Goal: Information Seeking & Learning: Learn about a topic

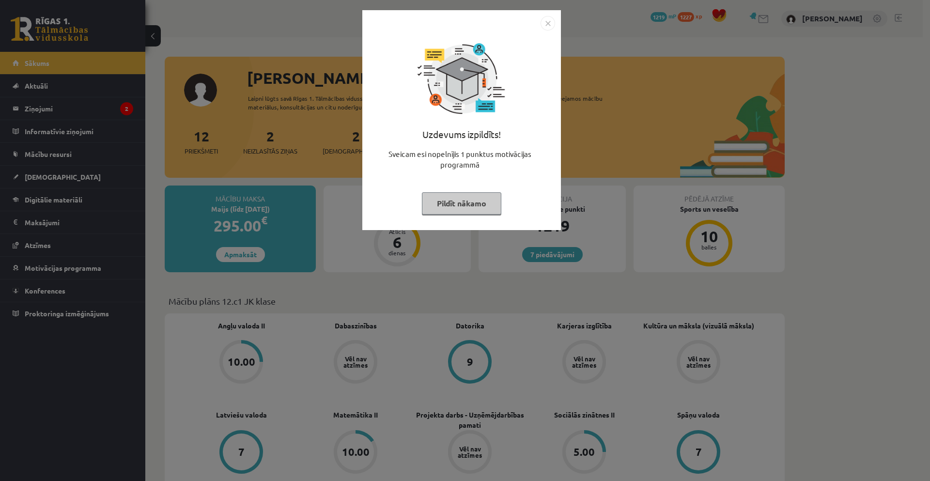
click at [549, 23] on img "Close" at bounding box center [548, 23] width 15 height 15
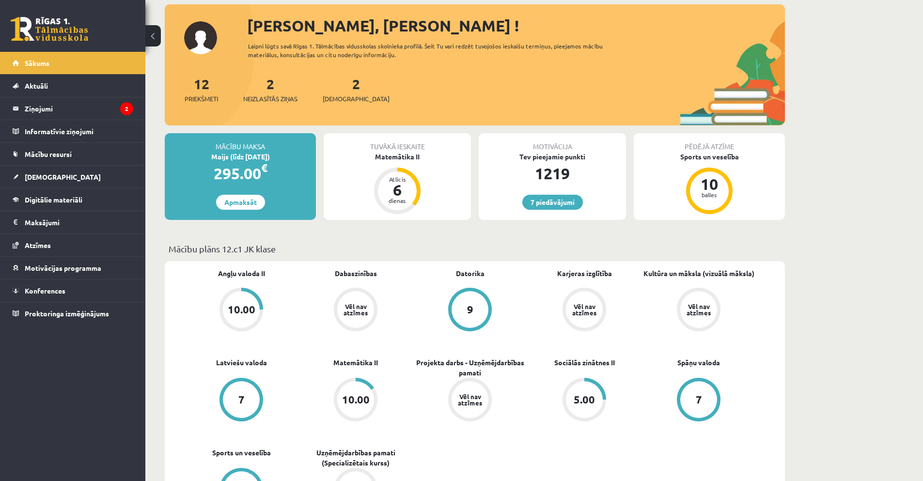
scroll to position [48, 0]
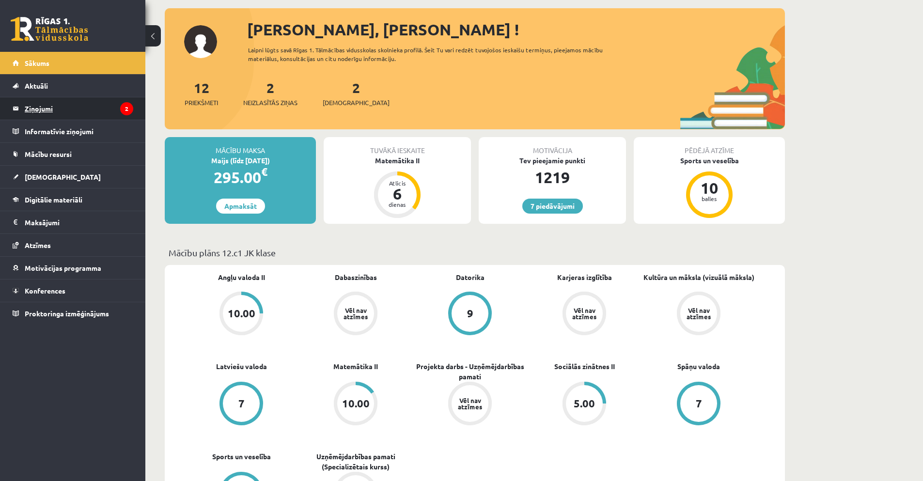
click at [42, 111] on legend "Ziņojumi 2" at bounding box center [79, 108] width 109 height 22
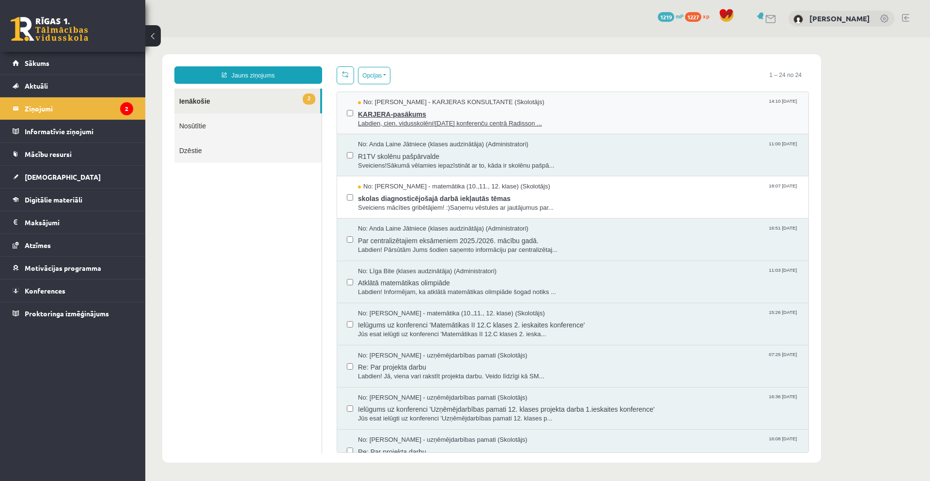
click at [388, 111] on span "KARJERA-pasākums" at bounding box center [578, 113] width 441 height 12
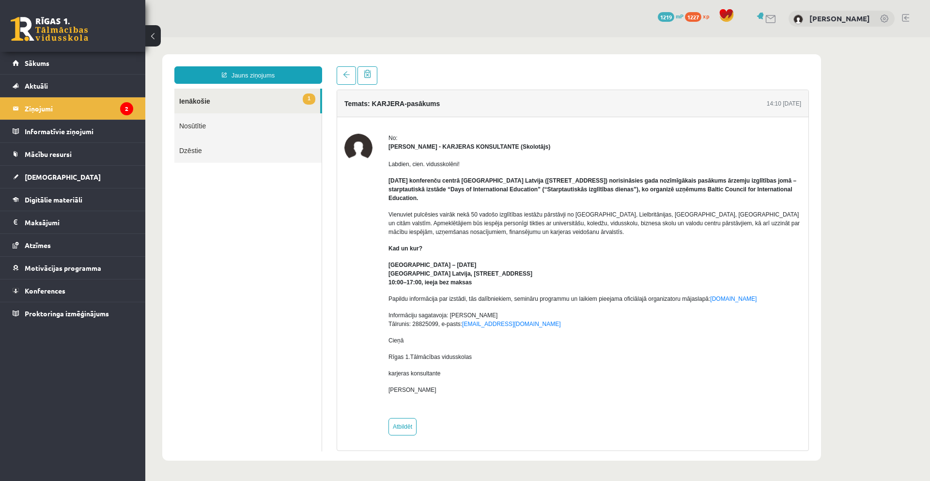
click at [156, 183] on body "Jauns ziņojums 1 Ienākošie Nosūtītie Dzēstie * ********* ********* ******* Tema…" at bounding box center [537, 257] width 785 height 440
click at [44, 64] on span "Sākums" at bounding box center [37, 63] width 25 height 9
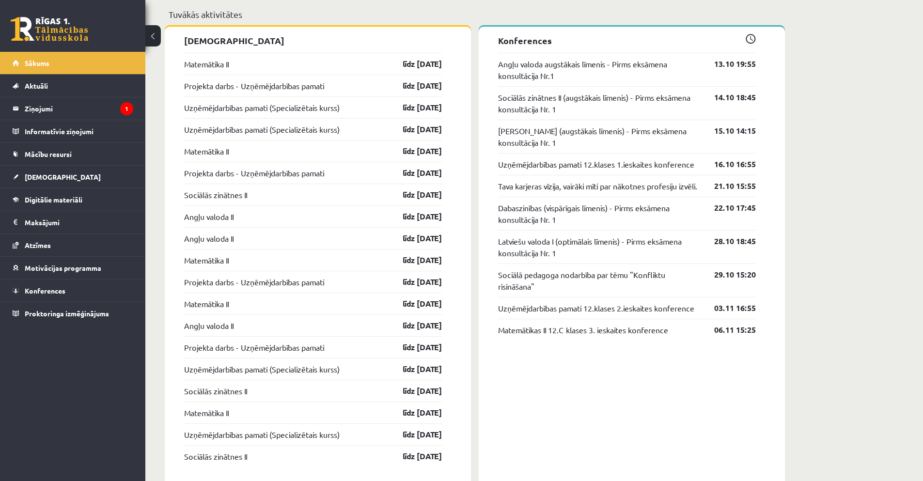
scroll to position [872, 0]
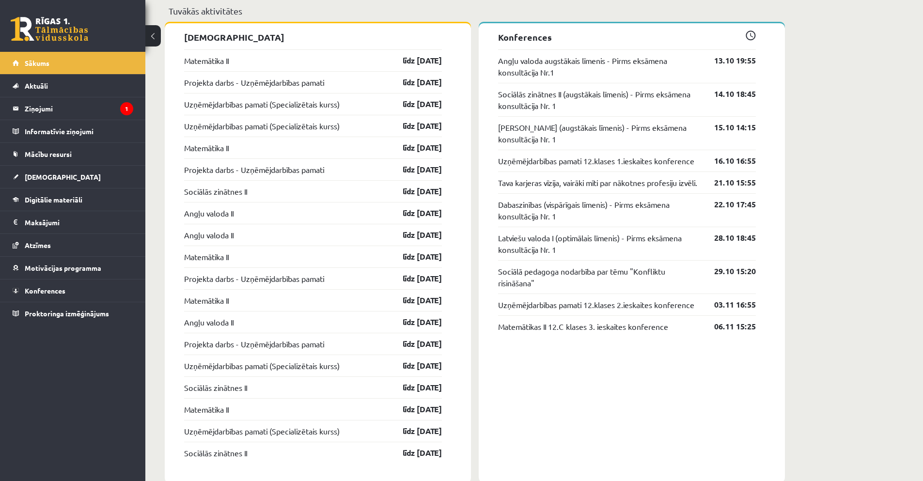
click at [217, 98] on div "Uzņēmējdarbības pamati (Specializētais kurss) līdz 31.10.25" at bounding box center [313, 104] width 258 height 22
click at [217, 107] on link "Uzņēmējdarbības pamati (Specializētais kurss)" at bounding box center [262, 104] width 156 height 12
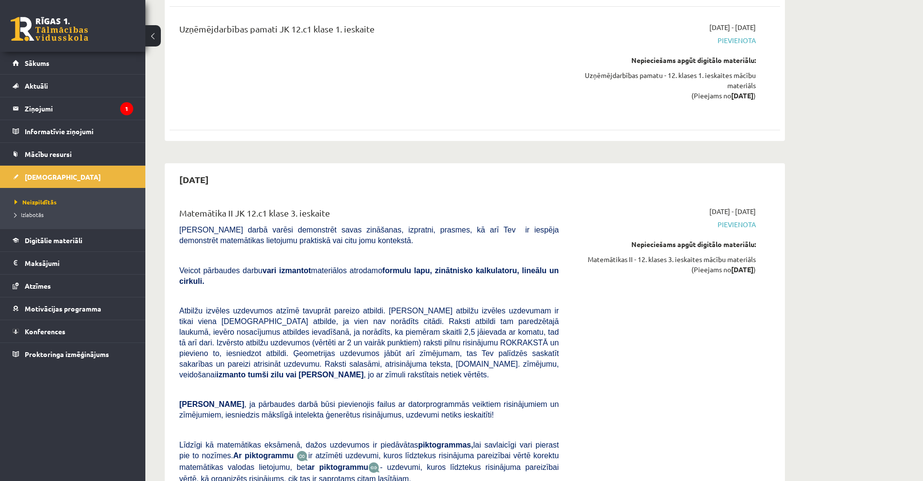
scroll to position [630, 0]
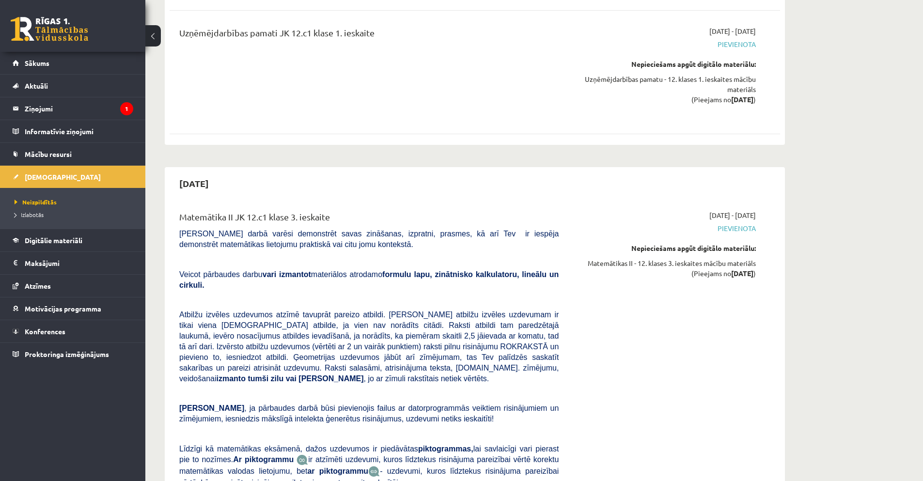
drag, startPoint x: 592, startPoint y: 390, endPoint x: 585, endPoint y: 382, distance: 10.0
click at [588, 388] on div "[DATE] - [DATE] [GEOGRAPHIC_DATA] Nepieciešams apgūt digitālo materiālu: Matemā…" at bounding box center [664, 366] width 197 height 313
drag, startPoint x: 568, startPoint y: 362, endPoint x: 555, endPoint y: 350, distance: 18.2
drag, startPoint x: 555, startPoint y: 350, endPoint x: 418, endPoint y: 147, distance: 245.0
click at [418, 167] on div "[DATE] Matemātika II JK 12.c1 klase 3. ieskaite [PERSON_NAME] darbā varēsi demo…" at bounding box center [475, 420] width 620 height 506
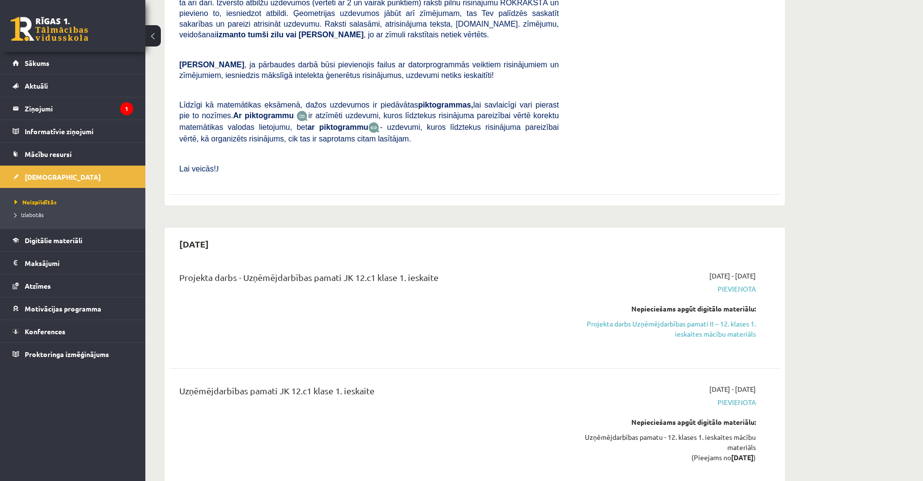
scroll to position [265, 0]
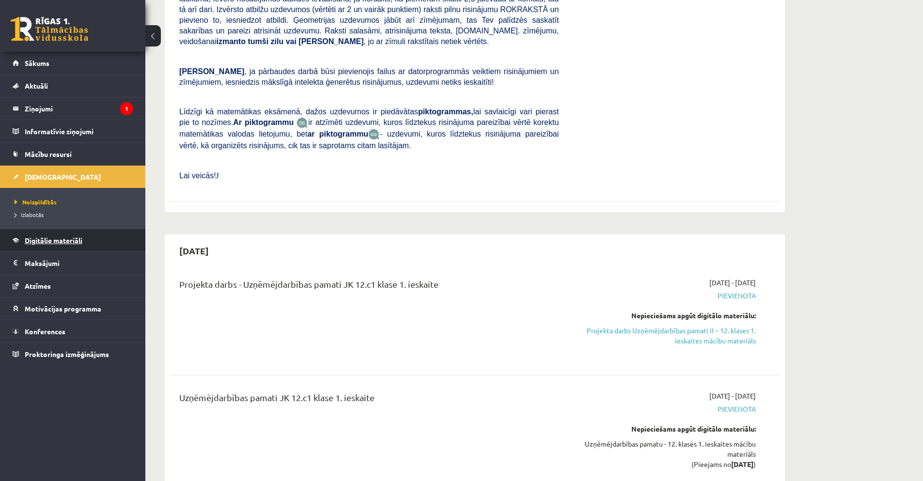
click at [55, 240] on span "Digitālie materiāli" at bounding box center [54, 240] width 58 height 9
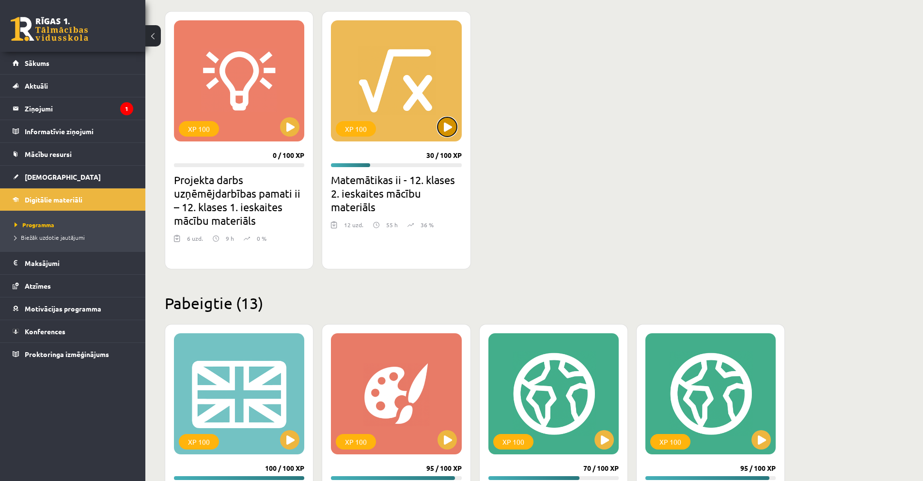
click at [450, 127] on button at bounding box center [447, 126] width 19 height 19
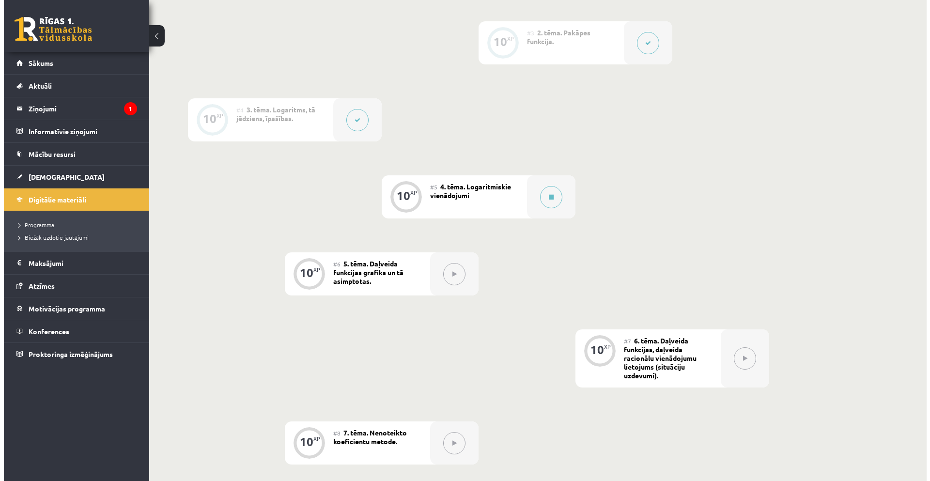
scroll to position [391, 0]
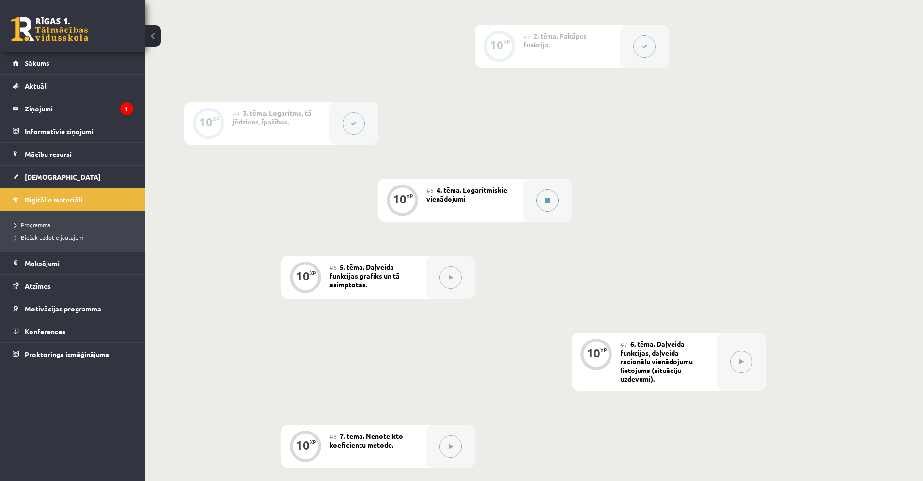
click at [551, 198] on button at bounding box center [547, 200] width 22 height 22
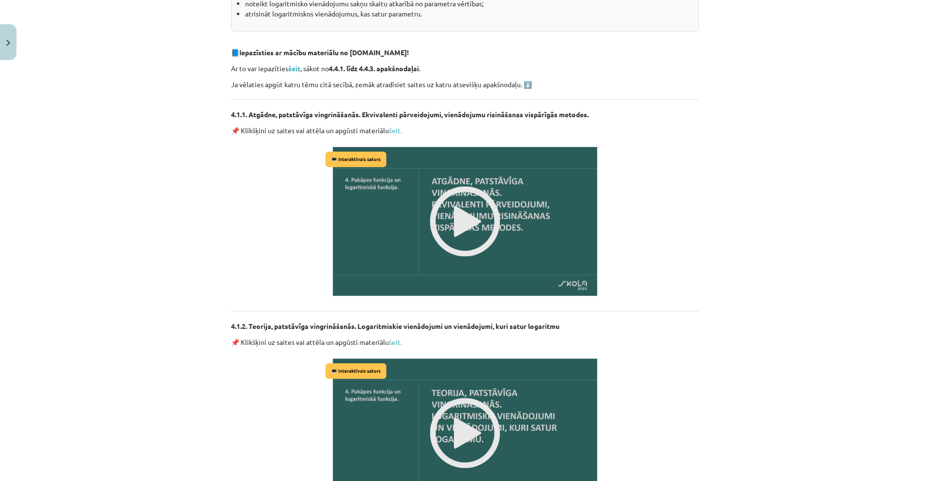
scroll to position [236, 0]
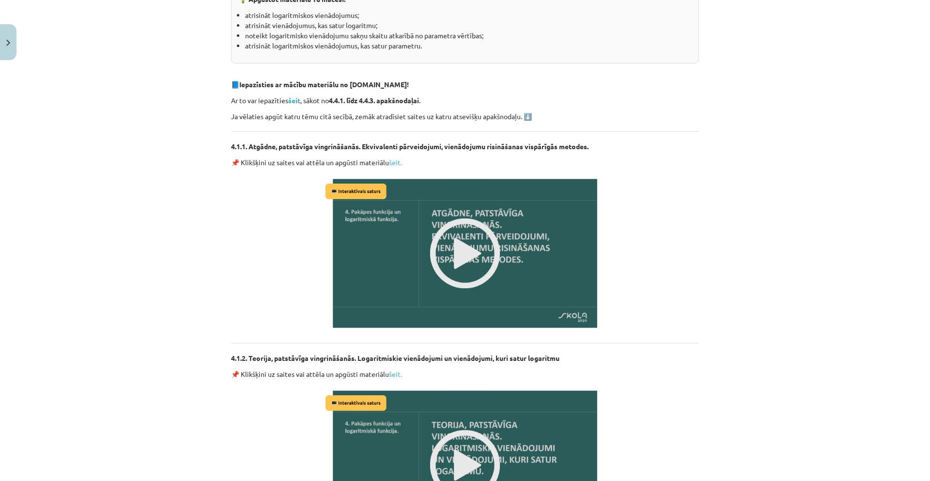
click at [452, 235] on img at bounding box center [465, 253] width 284 height 160
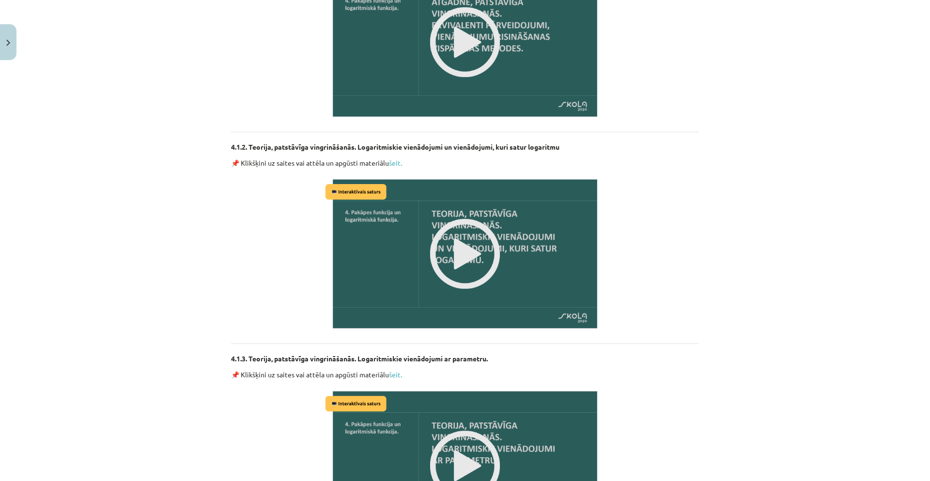
scroll to position [479, 0]
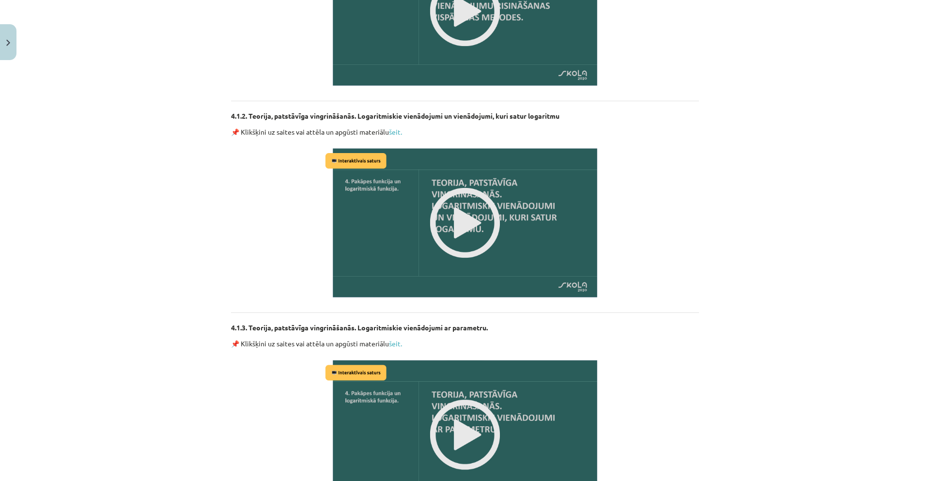
click at [469, 217] on img at bounding box center [465, 223] width 284 height 160
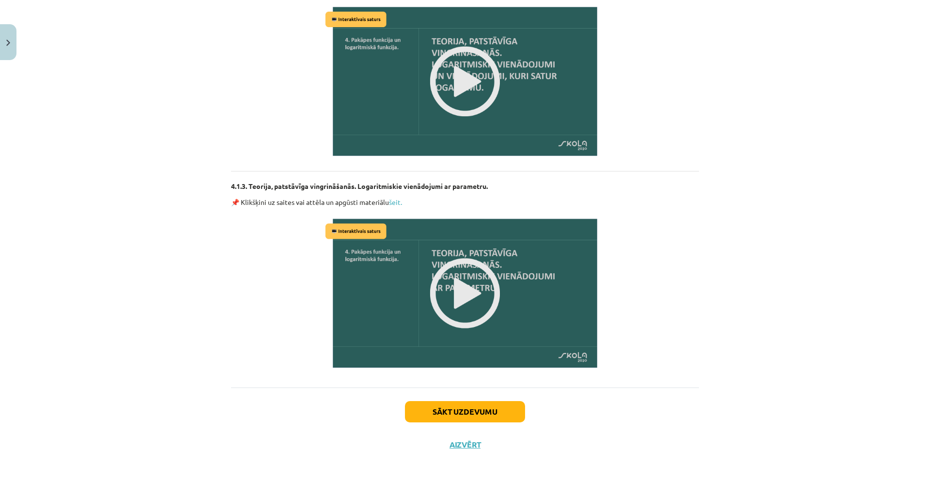
scroll to position [624, 0]
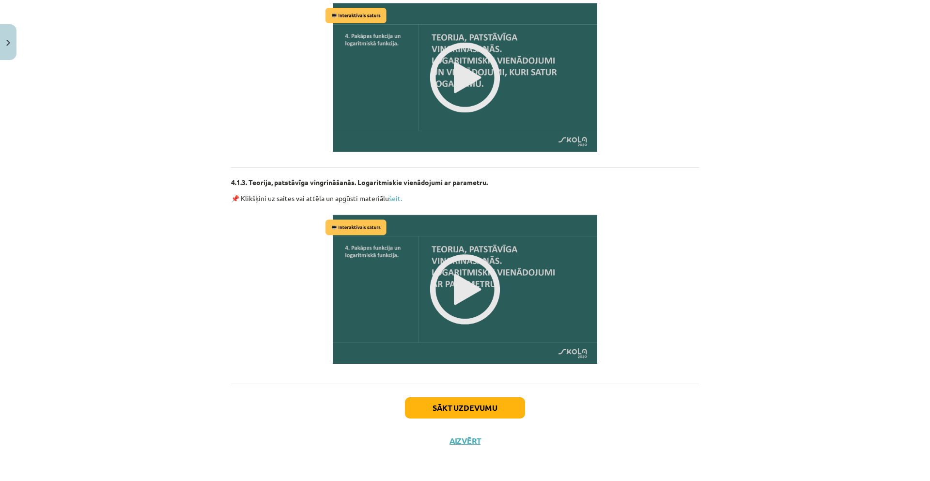
click at [460, 293] on img at bounding box center [465, 289] width 284 height 160
click at [468, 414] on button "Sākt uzdevumu" at bounding box center [465, 407] width 120 height 21
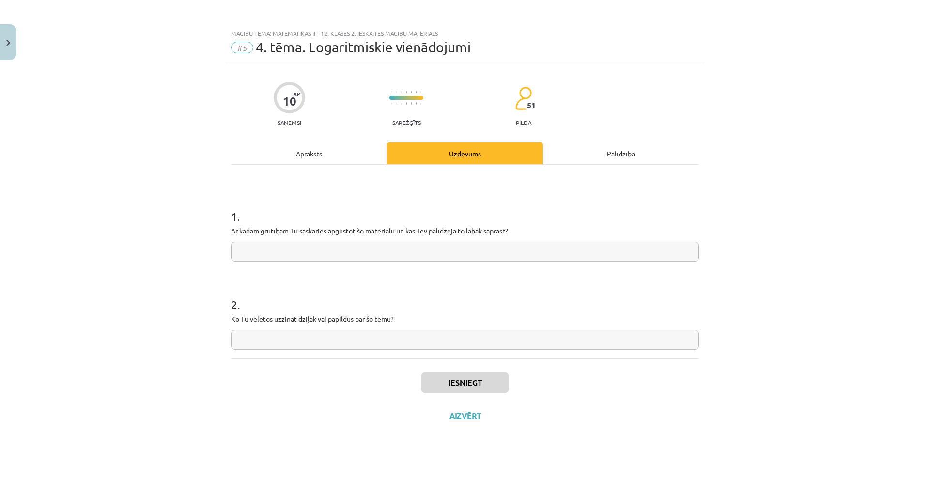
scroll to position [0, 0]
click at [335, 251] on input "text" at bounding box center [465, 252] width 468 height 20
type input "*"
click at [292, 342] on input "text" at bounding box center [465, 340] width 468 height 20
type input "*"
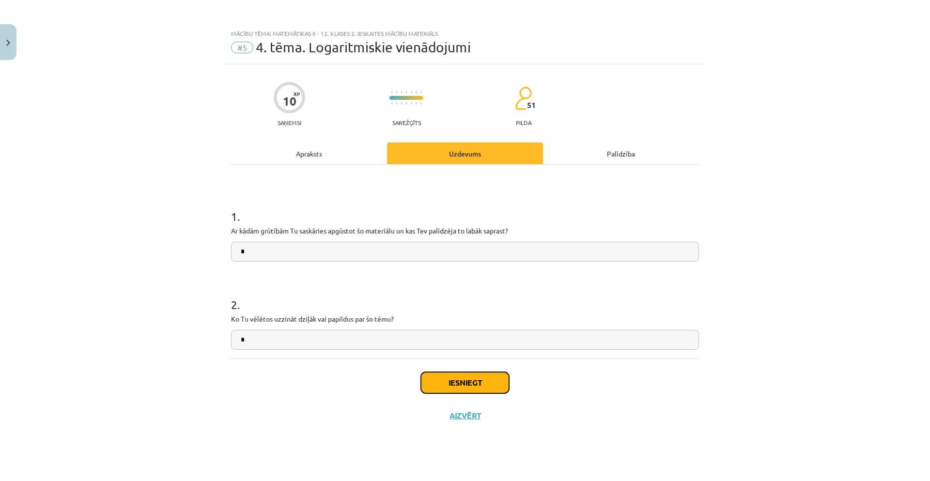
click at [468, 389] on button "Iesniegt" at bounding box center [465, 382] width 88 height 21
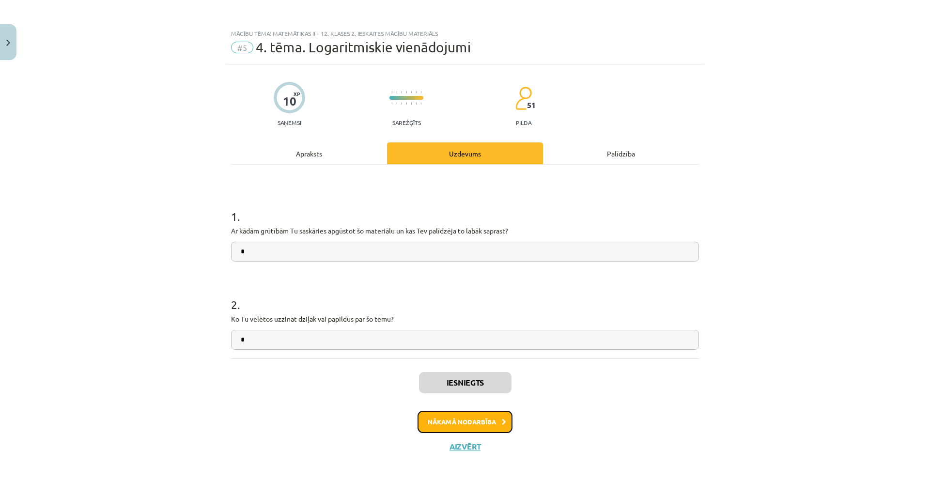
click at [458, 425] on button "Nākamā nodarbība" at bounding box center [465, 422] width 95 height 22
